Goal: Book appointment/travel/reservation

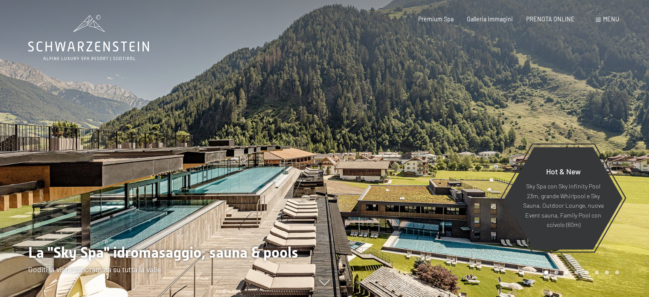
drag, startPoint x: 142, startPoint y: 204, endPoint x: 150, endPoint y: 207, distance: 8.8
click at [150, 207] on div at bounding box center [162, 148] width 325 height 297
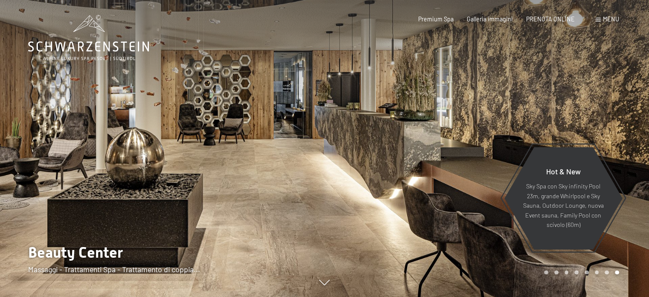
click at [332, 165] on div at bounding box center [487, 148] width 325 height 297
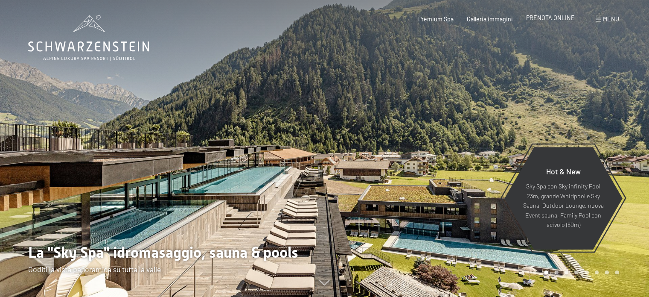
click at [561, 17] on span "PRENOTA ONLINE" at bounding box center [550, 17] width 49 height 7
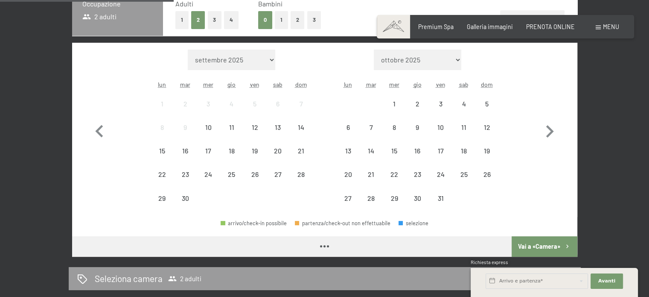
scroll to position [256, 0]
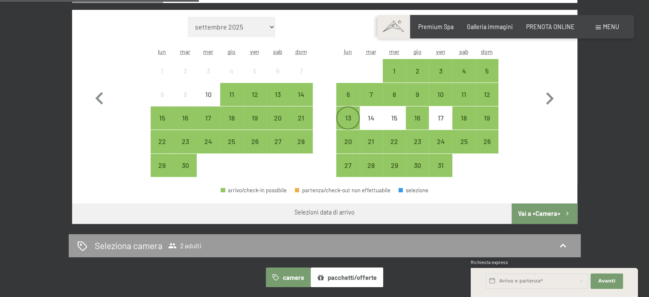
click at [353, 121] on div "13" at bounding box center [347, 124] width 21 height 21
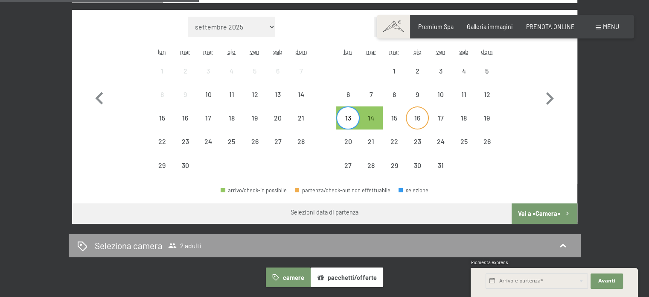
click at [420, 121] on div "16" at bounding box center [417, 124] width 21 height 21
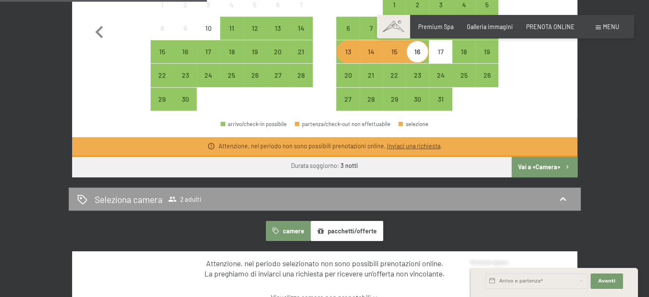
scroll to position [341, 0]
